Goal: Information Seeking & Learning: Learn about a topic

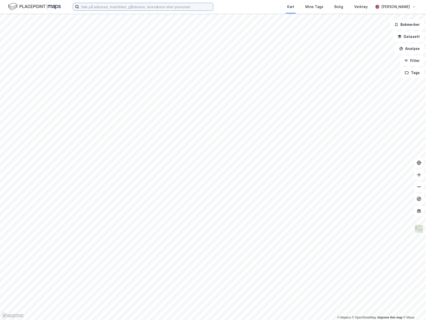
click at [138, 7] on input at bounding box center [146, 7] width 134 height 8
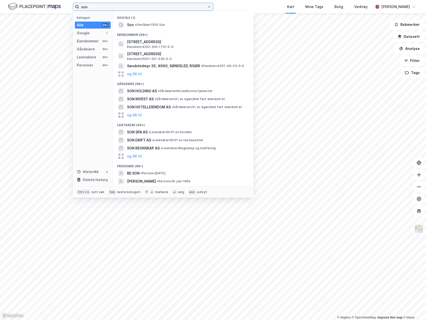
click at [142, 7] on input "son" at bounding box center [143, 7] width 128 height 8
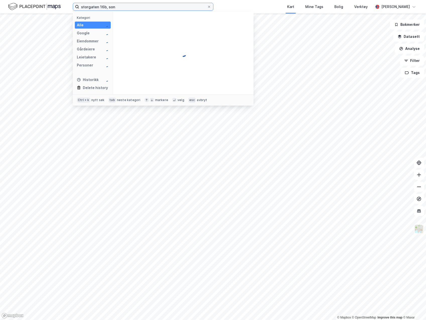
type input "storgaten 16b, son"
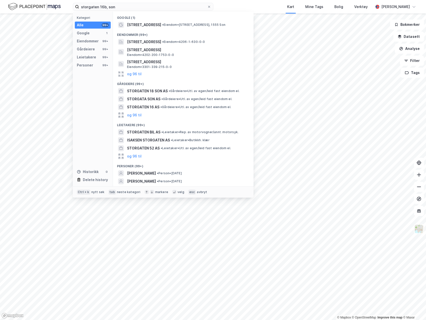
click at [178, 26] on span "• Eiendom • [STREET_ADDRESS]" at bounding box center [193, 25] width 63 height 4
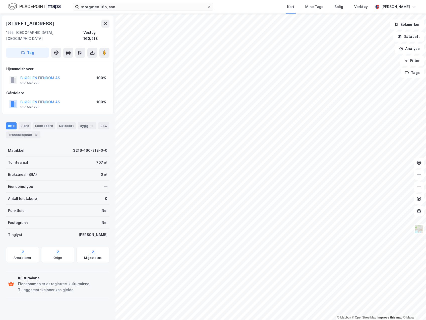
click at [24, 256] on div "Arealplaner" at bounding box center [23, 258] width 18 height 4
